Goal: Navigation & Orientation: Find specific page/section

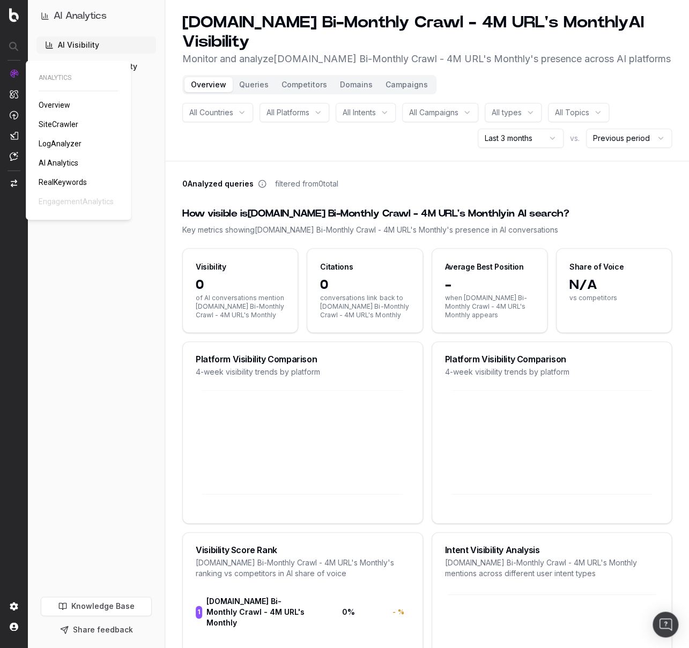
click at [58, 106] on span "Overview" at bounding box center [55, 105] width 32 height 9
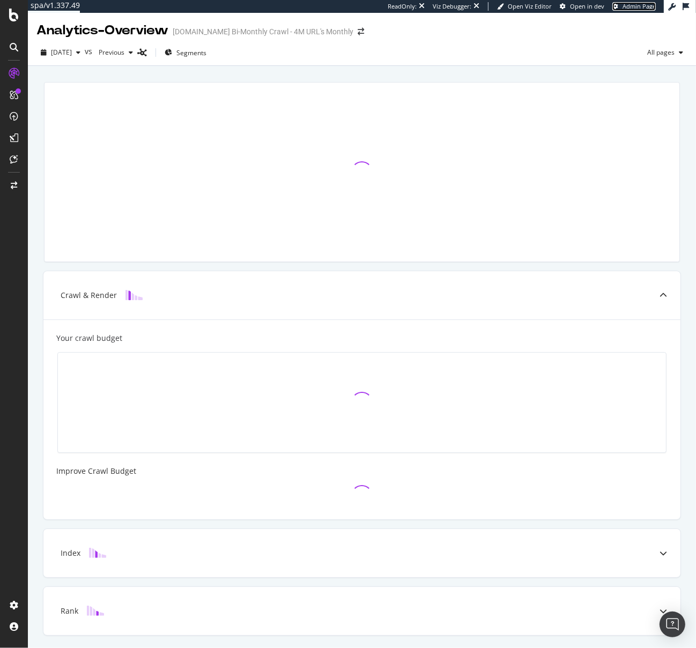
click at [627, 6] on span "Admin Page" at bounding box center [638, 6] width 33 height 8
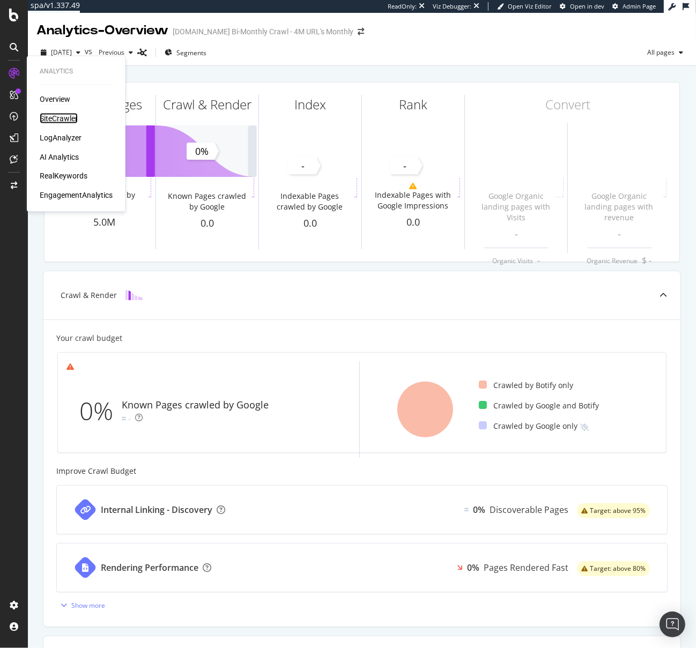
click at [47, 116] on div "SiteCrawler" at bounding box center [59, 118] width 38 height 11
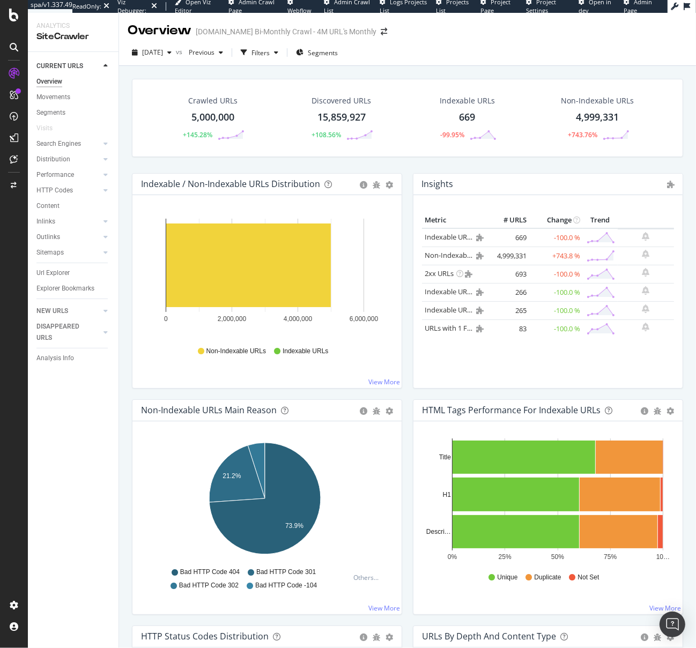
click at [490, 3] on span "Project Page" at bounding box center [495, 6] width 30 height 17
